Goal: Task Accomplishment & Management: Manage account settings

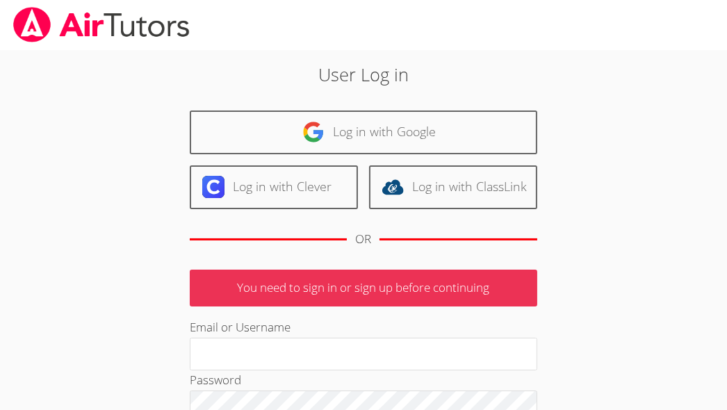
click at [303, 287] on p "You need to sign in or sign up before continuing" at bounding box center [363, 288] width 347 height 37
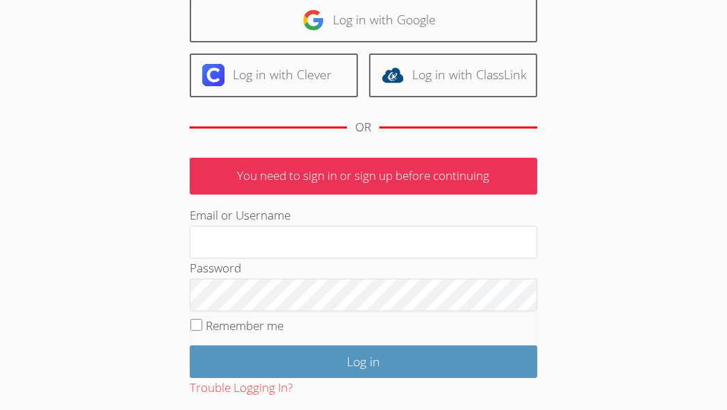
scroll to position [185, 0]
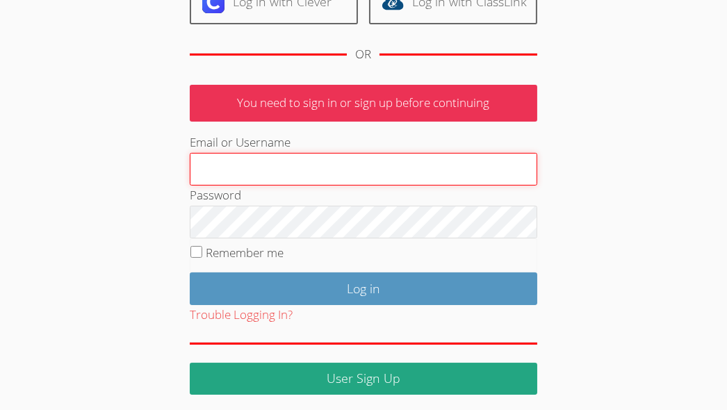
click at [436, 172] on input "Email or Username" at bounding box center [363, 169] width 347 height 33
type input "[EMAIL_ADDRESS][DOMAIN_NAME]"
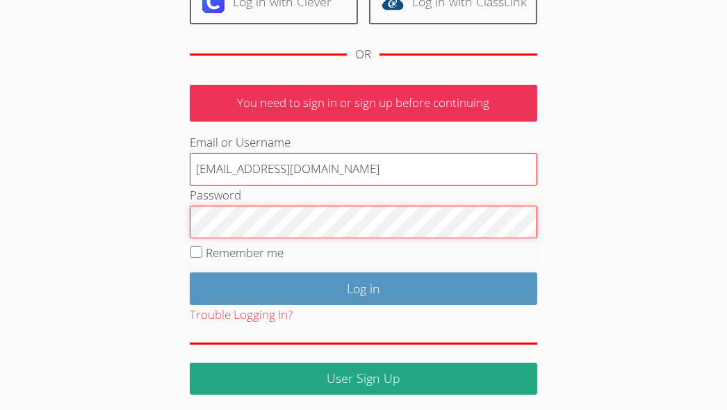
click at [190, 272] on input "Log in" at bounding box center [363, 288] width 347 height 33
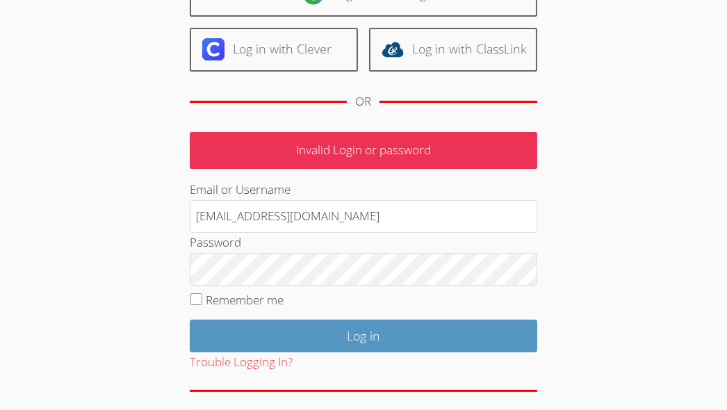
scroll to position [139, 0]
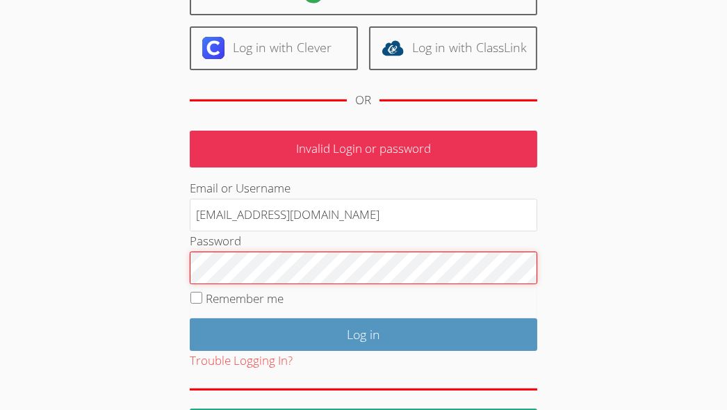
click at [190, 318] on input "Log in" at bounding box center [363, 334] width 347 height 33
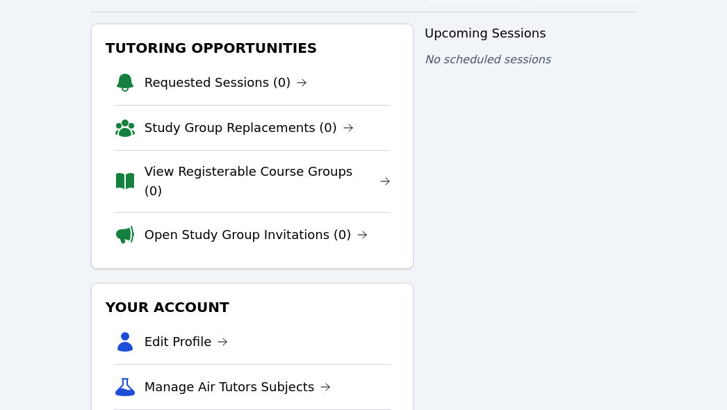
scroll to position [149, 0]
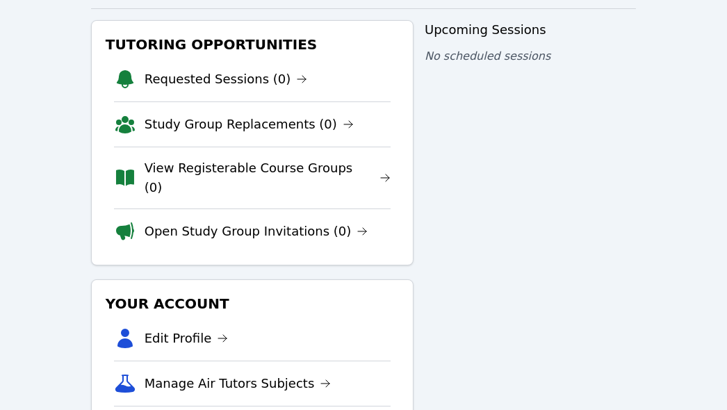
click at [246, 82] on link "Requested Sessions (0)" at bounding box center [226, 78] width 163 height 19
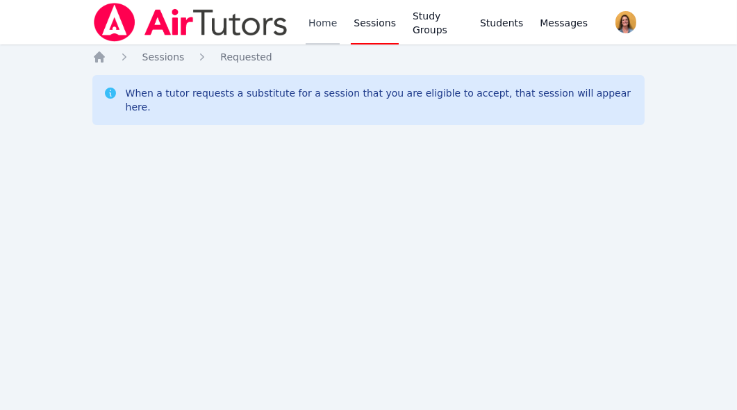
click at [328, 37] on link "Home" at bounding box center [323, 22] width 34 height 44
